Goal: Task Accomplishment & Management: Manage account settings

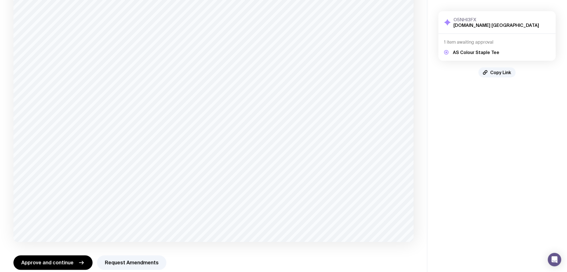
scroll to position [93, 0]
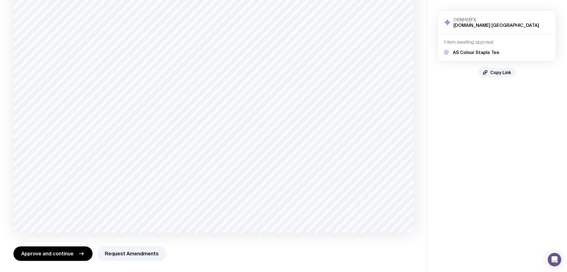
click at [455, 210] on aside "O5NHI3FX [DOMAIN_NAME] [GEOGRAPHIC_DATA] Show Details 1 item awaiting approval …" at bounding box center [497, 89] width 140 height 365
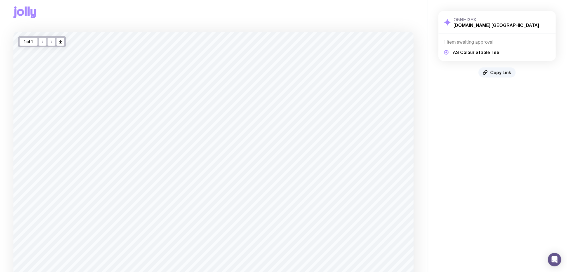
scroll to position [0, 0]
click at [486, 202] on aside "O5NHI3FX [DOMAIN_NAME] [GEOGRAPHIC_DATA] Show Details 1 item awaiting approval …" at bounding box center [497, 182] width 140 height 365
click at [529, 78] on div "O5NHI3FX [DOMAIN_NAME] [GEOGRAPHIC_DATA] Show Details 1 item awaiting approval …" at bounding box center [498, 44] width 140 height 89
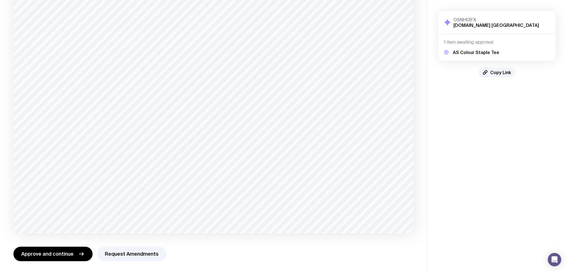
scroll to position [93, 0]
click at [67, 253] on span "Approve and continue" at bounding box center [47, 254] width 52 height 7
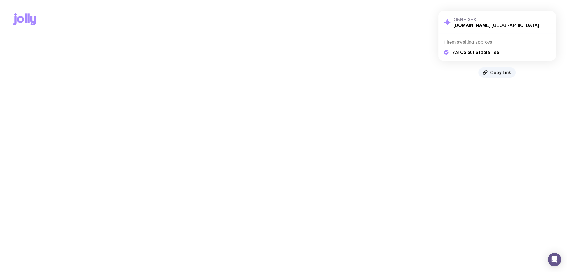
scroll to position [0, 0]
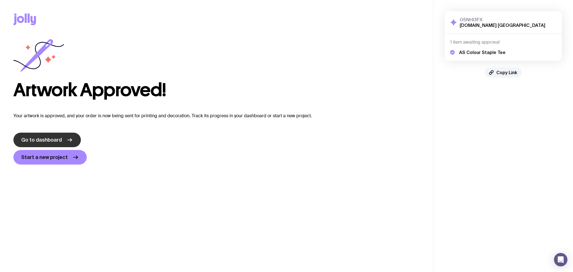
click at [64, 140] on link "Go to dashboard" at bounding box center [46, 140] width 67 height 15
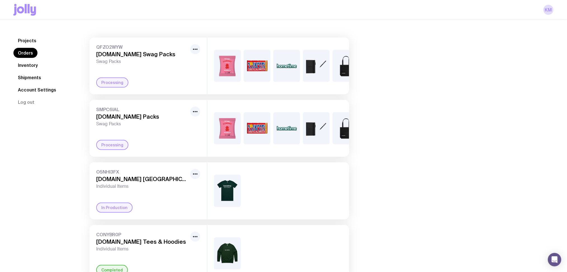
scroll to position [74, 0]
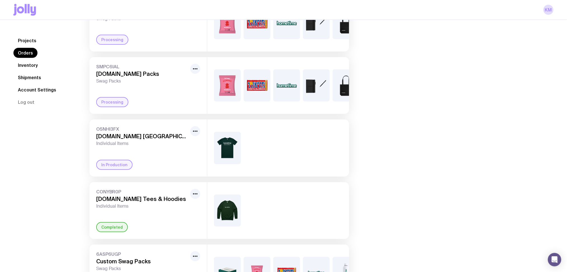
click at [226, 157] on img at bounding box center [227, 148] width 27 height 32
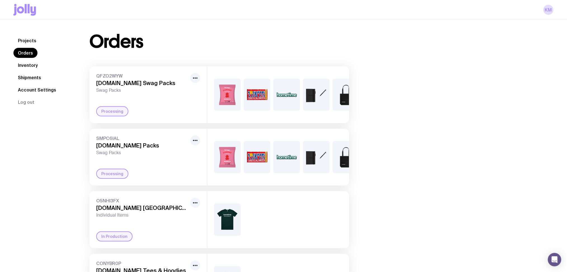
scroll to position [0, 0]
